Goal: Information Seeking & Learning: Find specific fact

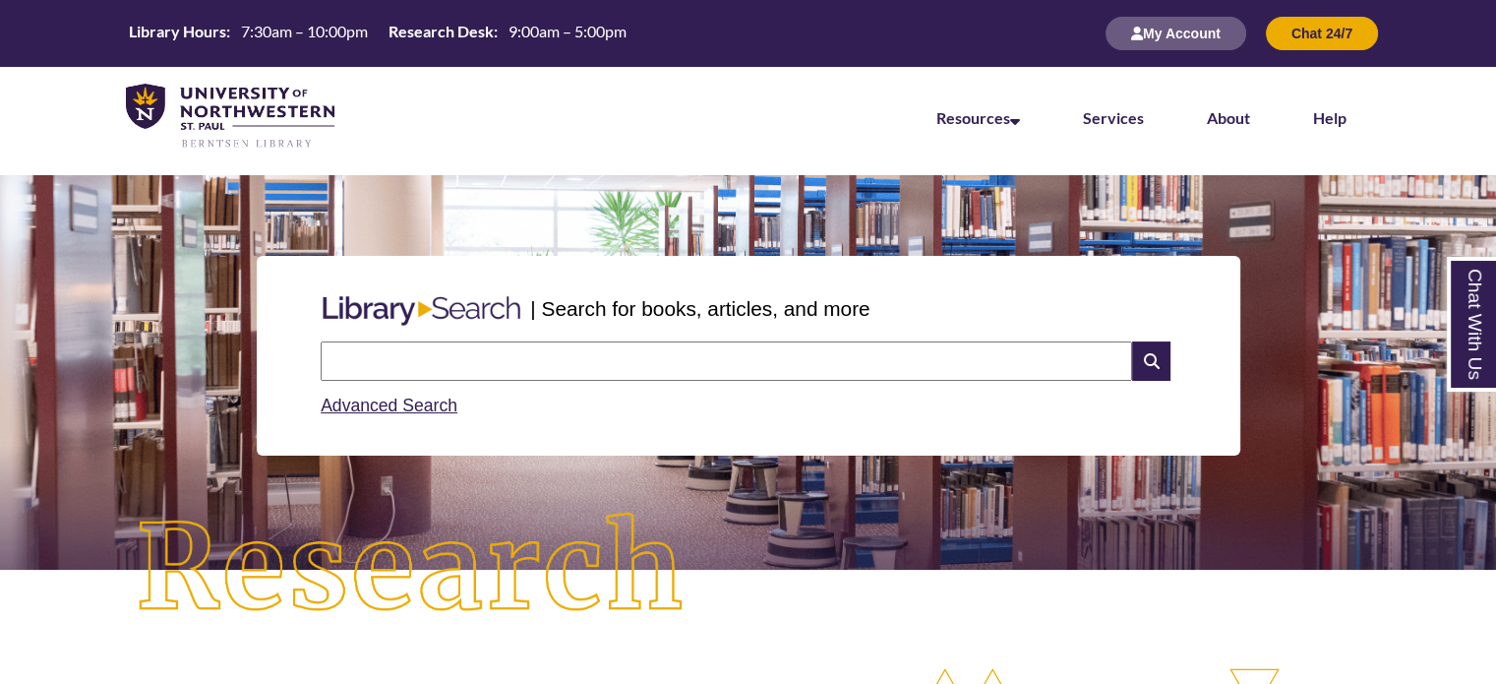
click at [628, 361] on input "text" at bounding box center [727, 360] width 812 height 39
type input "**********"
click at [637, 360] on input "text" at bounding box center [727, 360] width 812 height 39
type input "**********"
